Goal: Book appointment/travel/reservation

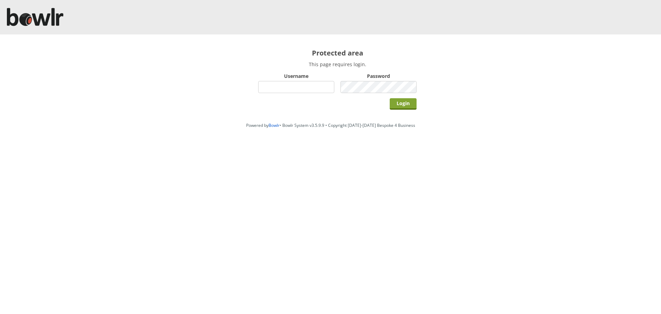
type input "hornseaindoorbowlsclub"
click at [405, 105] on input "Login" at bounding box center [403, 103] width 27 height 11
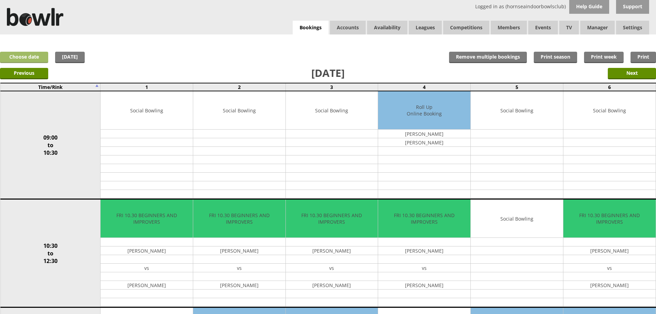
click at [25, 55] on link "Choose date" at bounding box center [24, 57] width 48 height 11
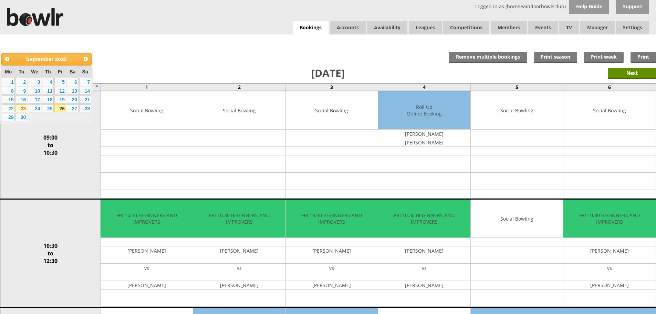
click at [25, 109] on link "23" at bounding box center [21, 108] width 12 height 8
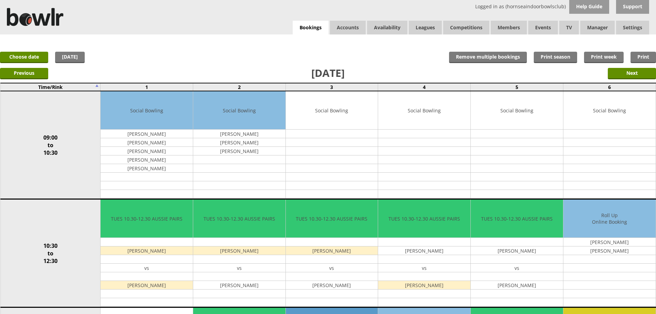
click at [66, 59] on link "Today" at bounding box center [70, 57] width 30 height 11
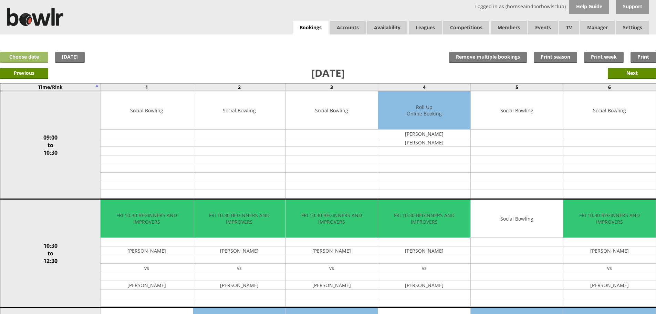
click at [36, 57] on link "Choose date" at bounding box center [24, 57] width 48 height 11
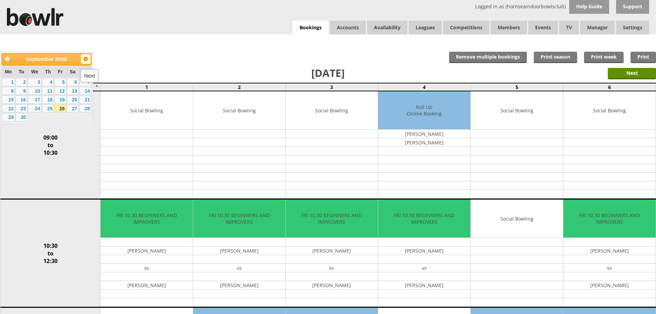
click at [89, 57] on link "Next" at bounding box center [86, 59] width 10 height 10
click at [8, 59] on span "Prev" at bounding box center [7, 59] width 6 height 6
click at [24, 119] on link "30" at bounding box center [21, 117] width 12 height 8
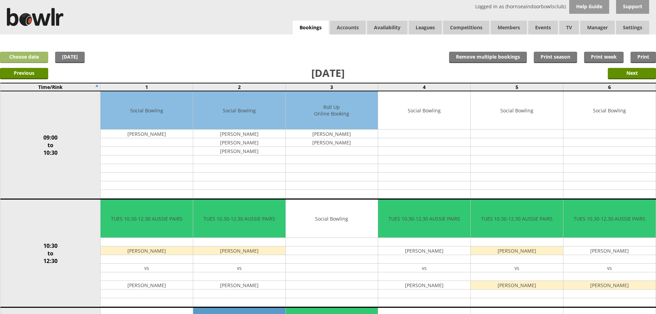
click at [44, 59] on link "Choose date" at bounding box center [24, 57] width 48 height 11
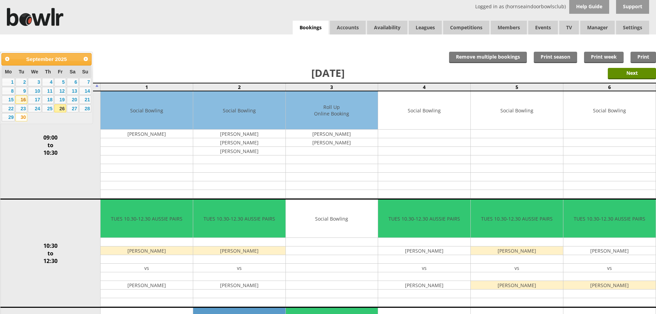
click at [21, 98] on link "16" at bounding box center [21, 99] width 12 height 8
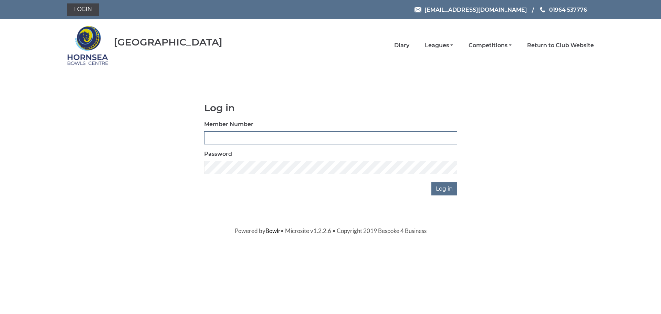
click at [231, 138] on input "Member Number" at bounding box center [330, 137] width 253 height 13
type input "0102"
click at [431, 182] on input "Log in" at bounding box center [444, 188] width 26 height 13
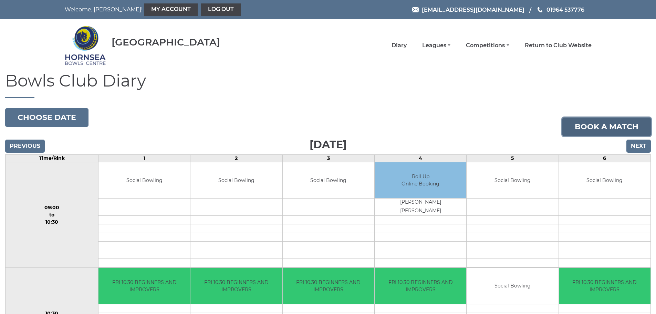
click at [590, 121] on link "Book a match" at bounding box center [606, 126] width 88 height 19
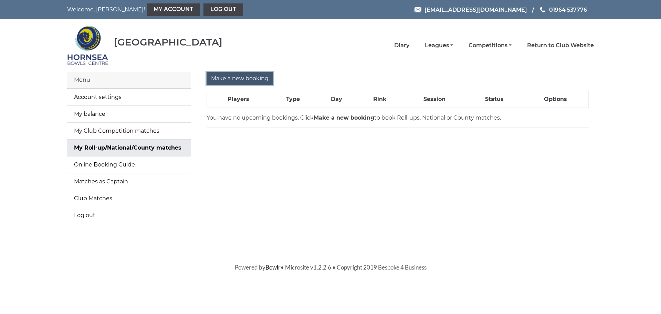
click at [232, 81] on input "Make a new booking" at bounding box center [240, 78] width 66 height 13
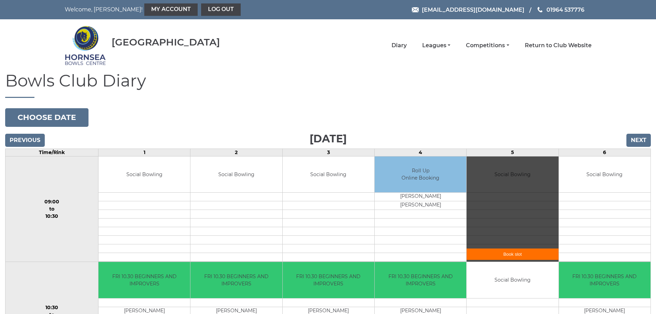
click at [518, 251] on link "Book slot" at bounding box center [513, 253] width 92 height 11
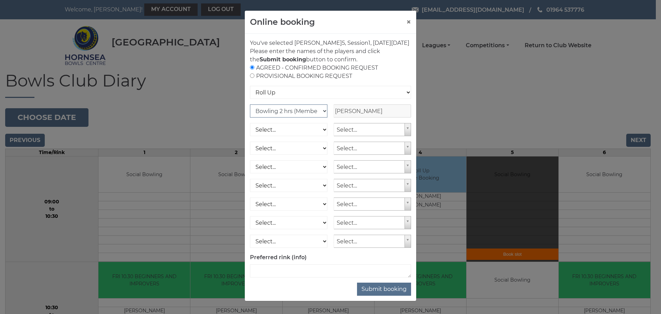
click at [294, 117] on select "Club Competition (Member) National (Member) Bowling 1.5 hrs (Member) Junior (Up…" at bounding box center [288, 110] width 77 height 13
click at [320, 110] on form "AGREED - CONFIRMED BOOKING REQUEST PROVISIONAL BOOKING REQUEST Roll Up National…" at bounding box center [330, 170] width 161 height 213
click at [302, 136] on select "Select... Club Competition (Member) Club Competition (Visitor) National (Member…" at bounding box center [288, 129] width 77 height 13
select select "1_48"
click at [250, 131] on select "Select... Club Competition (Member) Club Competition (Visitor) National (Member…" at bounding box center [288, 129] width 77 height 13
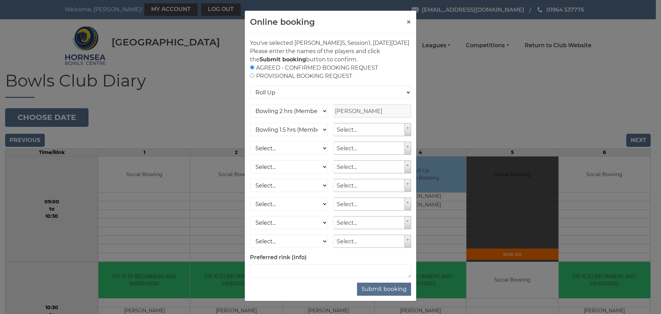
click at [403, 20] on div "Online booking ×" at bounding box center [330, 22] width 171 height 23
click at [406, 21] on button "×" at bounding box center [408, 22] width 5 height 8
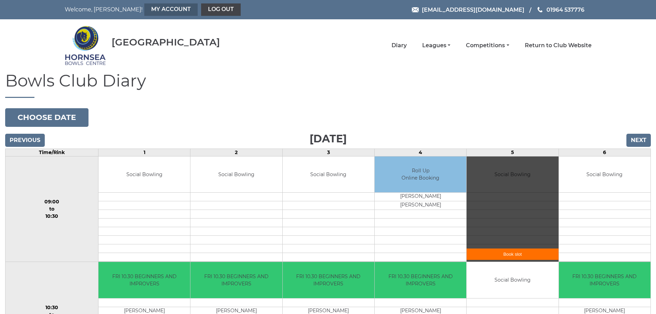
click at [153, 8] on link "My Account" at bounding box center [170, 9] width 53 height 12
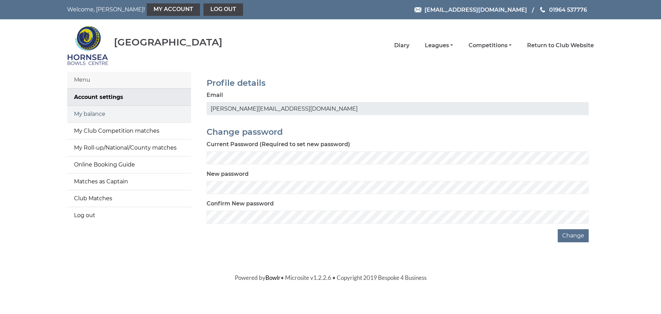
click at [143, 116] on link "My balance" at bounding box center [129, 114] width 124 height 17
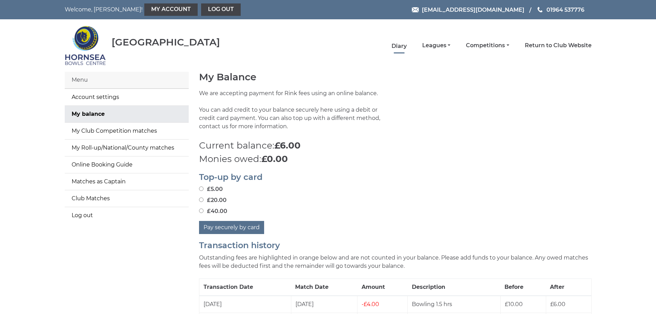
click at [406, 42] on link "Diary" at bounding box center [398, 46] width 15 height 8
click at [201, 8] on link "Log out" at bounding box center [221, 9] width 40 height 12
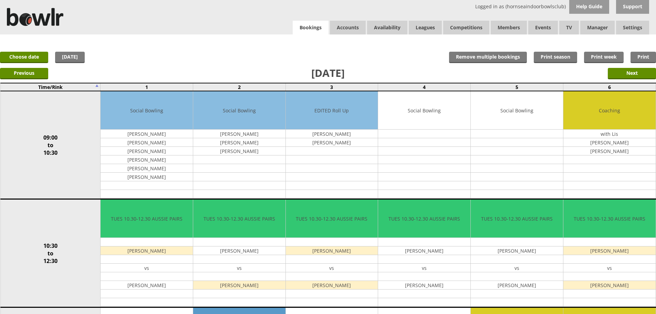
click at [298, 30] on link "Bookings" at bounding box center [311, 28] width 36 height 14
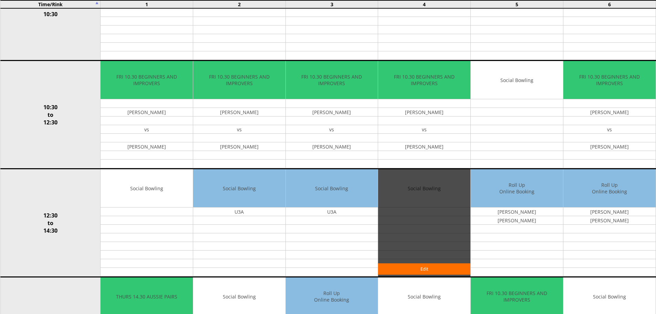
scroll to position [207, 0]
